Goal: Check status: Check status

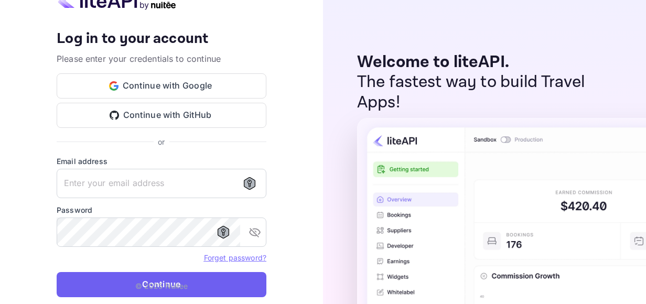
type input "[EMAIL_ADDRESS][DOMAIN_NAME]"
click at [134, 277] on button "Continue" at bounding box center [162, 284] width 210 height 25
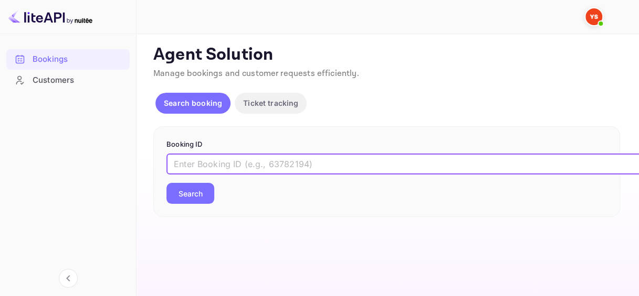
click at [220, 167] on input "text" at bounding box center [428, 164] width 525 height 21
paste input "8884686"
type input "8884686"
click at [193, 195] on button "Search" at bounding box center [190, 193] width 48 height 21
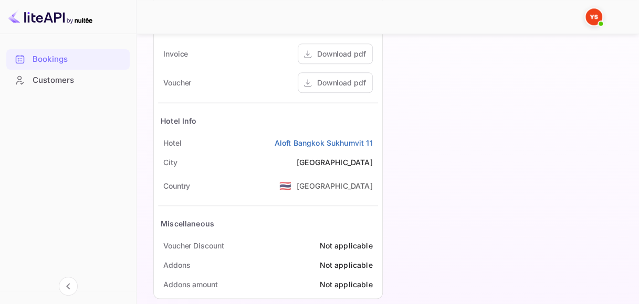
scroll to position [539, 0]
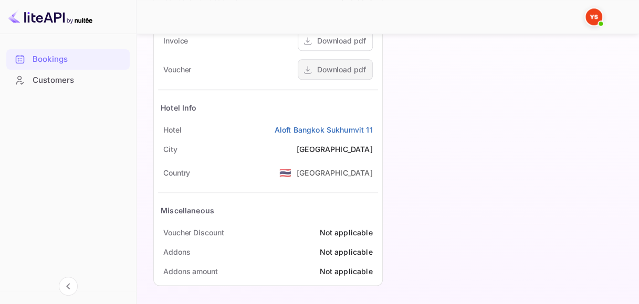
click at [340, 70] on div "Download pdf" at bounding box center [341, 69] width 49 height 11
